Goal: Obtain resource: Obtain resource

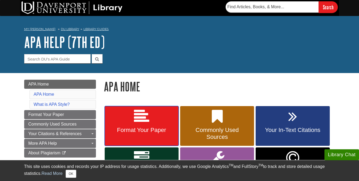
click at [116, 136] on link "Format Your Paper" at bounding box center [142, 126] width 74 height 40
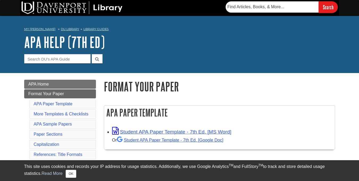
scroll to position [44, 0]
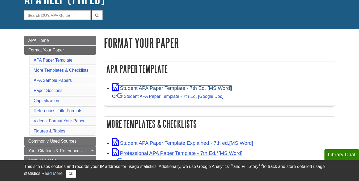
click at [157, 86] on link "Student APA Paper Template - 7th Ed. [MS Word]" at bounding box center [171, 88] width 119 height 6
